Goal: Entertainment & Leisure: Consume media (video, audio)

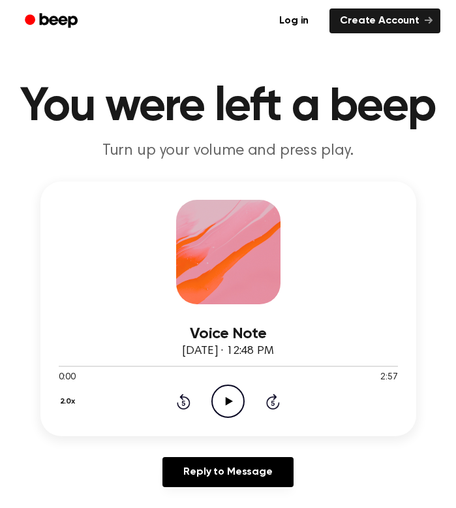
click at [222, 398] on icon "Play Audio" at bounding box center [228, 400] width 33 height 33
click at [223, 404] on icon "Pause Audio" at bounding box center [228, 400] width 33 height 33
click at [223, 404] on icon "Play Audio" at bounding box center [228, 400] width 33 height 33
click at [230, 403] on icon at bounding box center [229, 401] width 7 height 8
